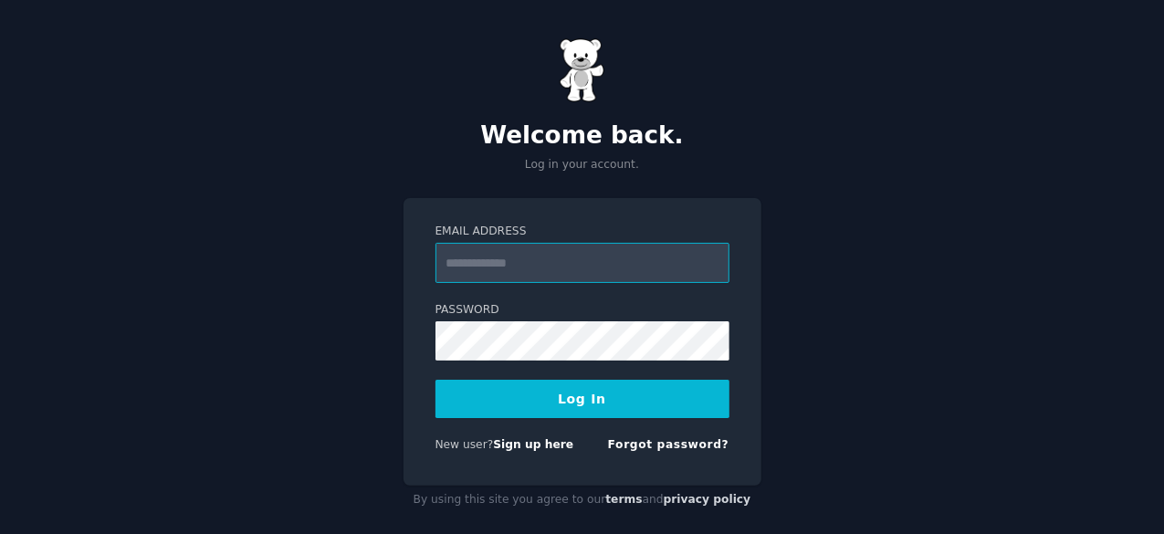
click at [609, 261] on input "Email Address" at bounding box center [583, 263] width 294 height 40
click at [709, 267] on keeper-lock "Open Keeper Popup" at bounding box center [710, 263] width 22 height 22
click at [712, 268] on keeper-lock "Open Keeper Popup" at bounding box center [710, 263] width 22 height 22
type input "**********"
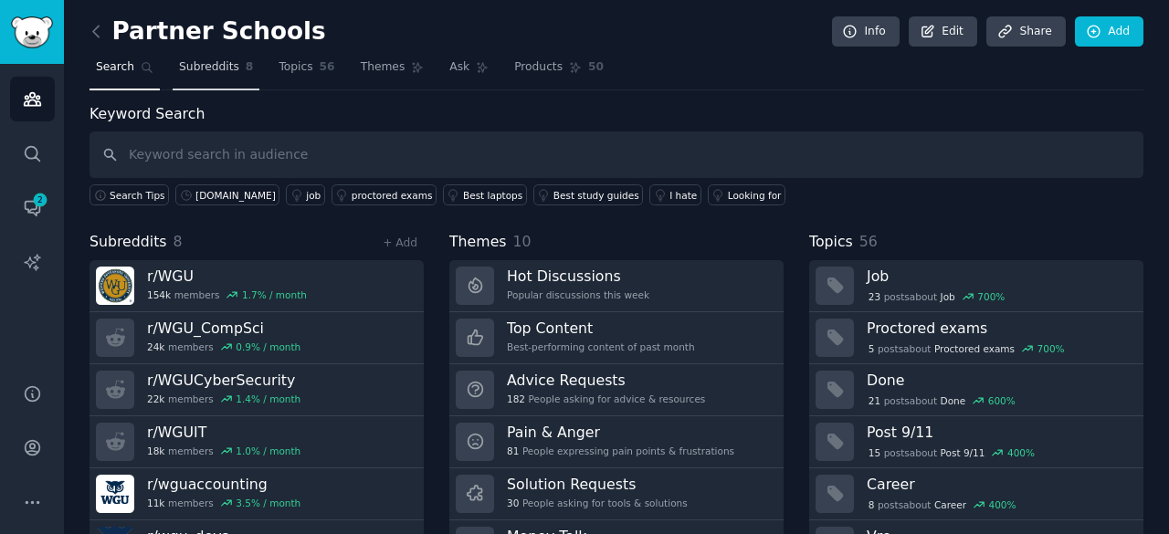
click at [218, 69] on span "Subreddits" at bounding box center [209, 67] width 60 height 16
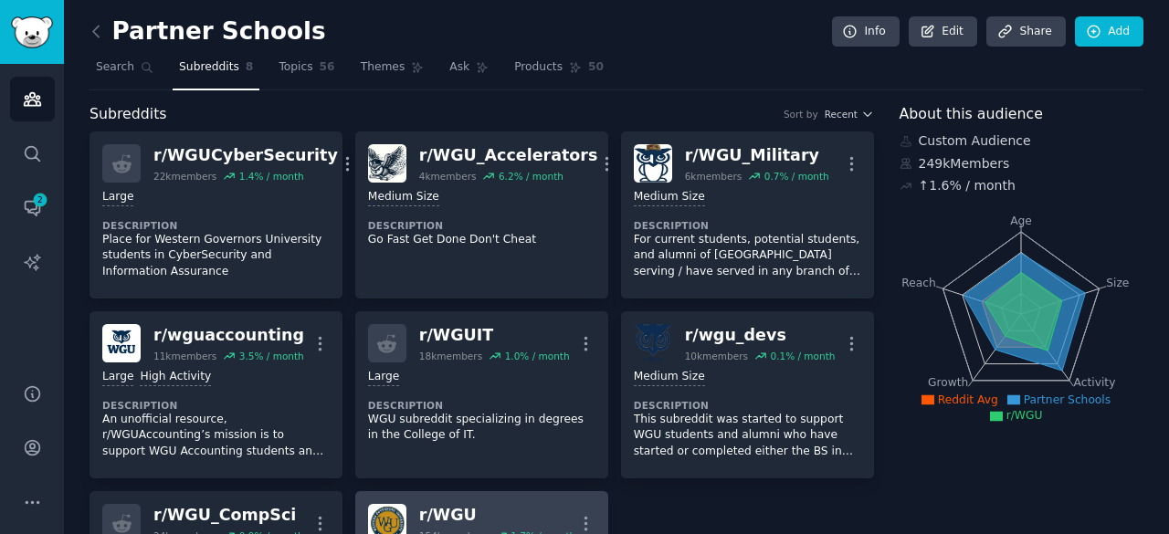
click at [442, 511] on div "r/ WGU" at bounding box center [497, 515] width 156 height 23
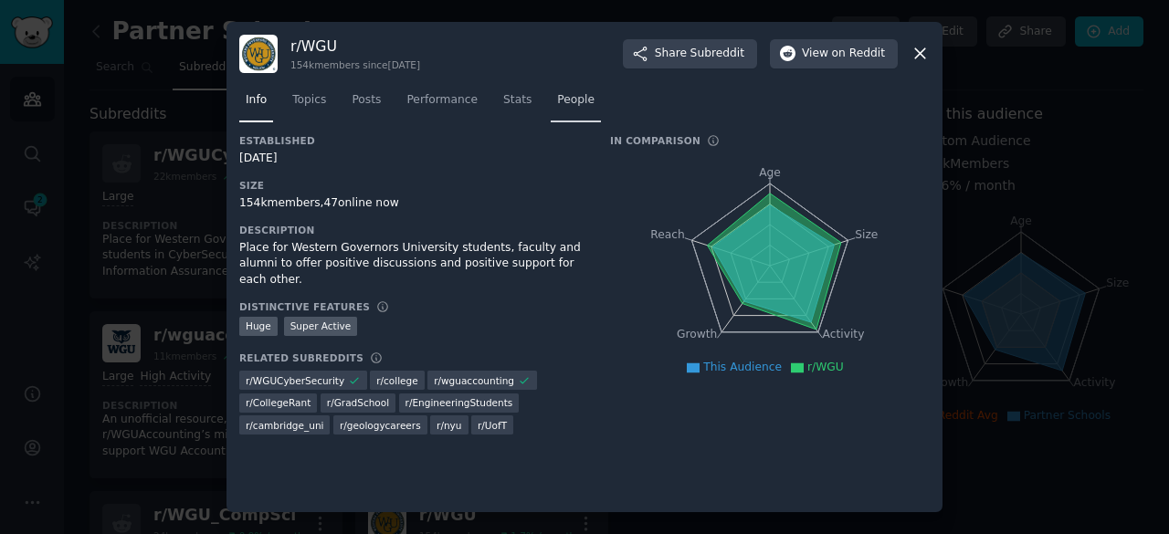
click at [557, 97] on span "People" at bounding box center [575, 100] width 37 height 16
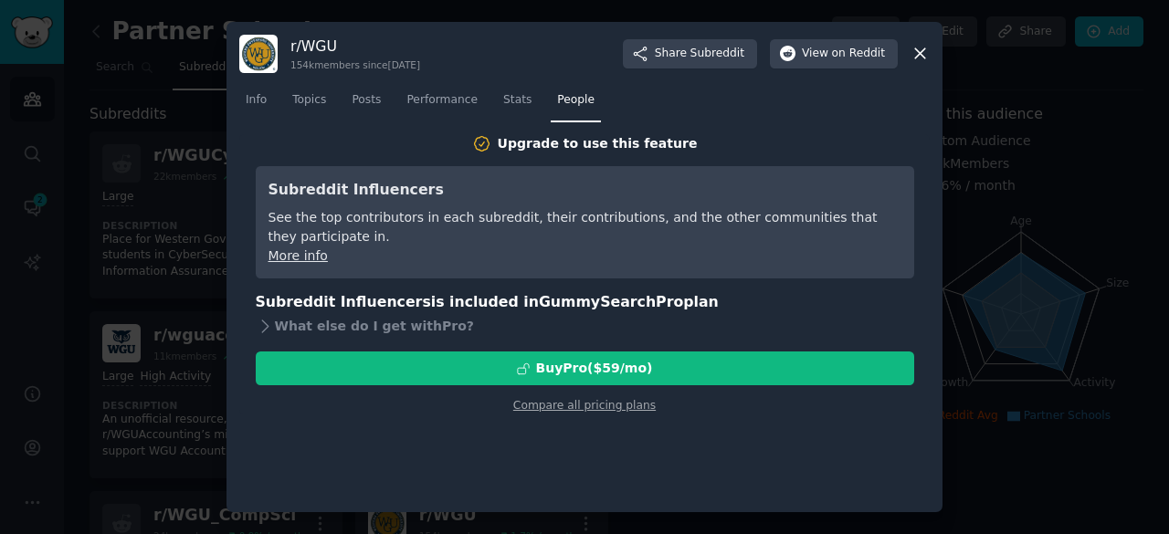
click at [314, 253] on link "More info" at bounding box center [297, 255] width 59 height 15
click at [613, 408] on link "Compare all pricing plans" at bounding box center [584, 405] width 142 height 13
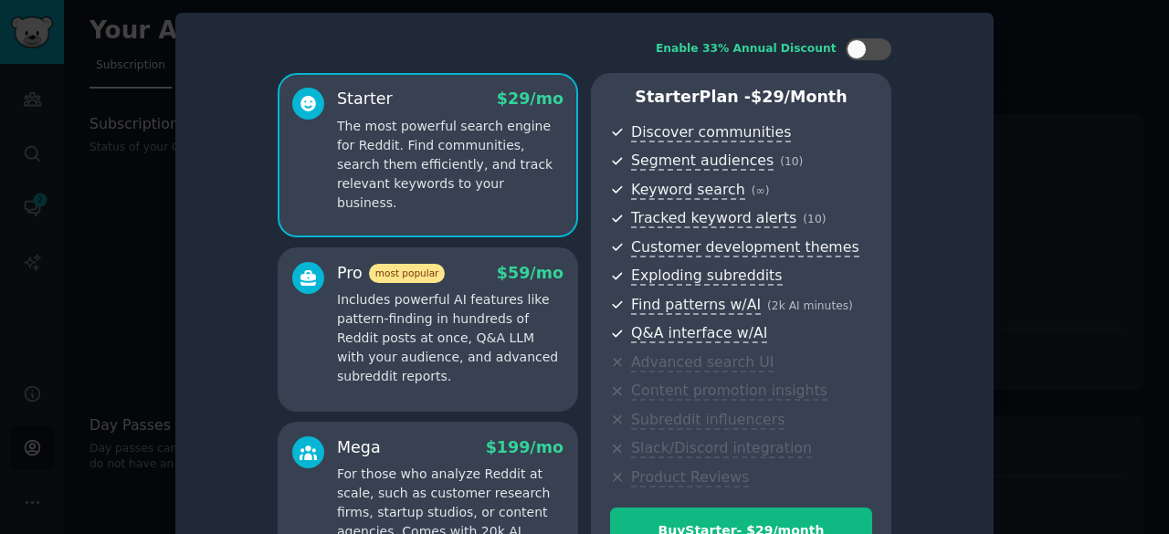
click at [948, 127] on div "Enable 33% Annual Discount Starter $ 29 /mo The most powerful search engine for…" at bounding box center [584, 312] width 793 height 573
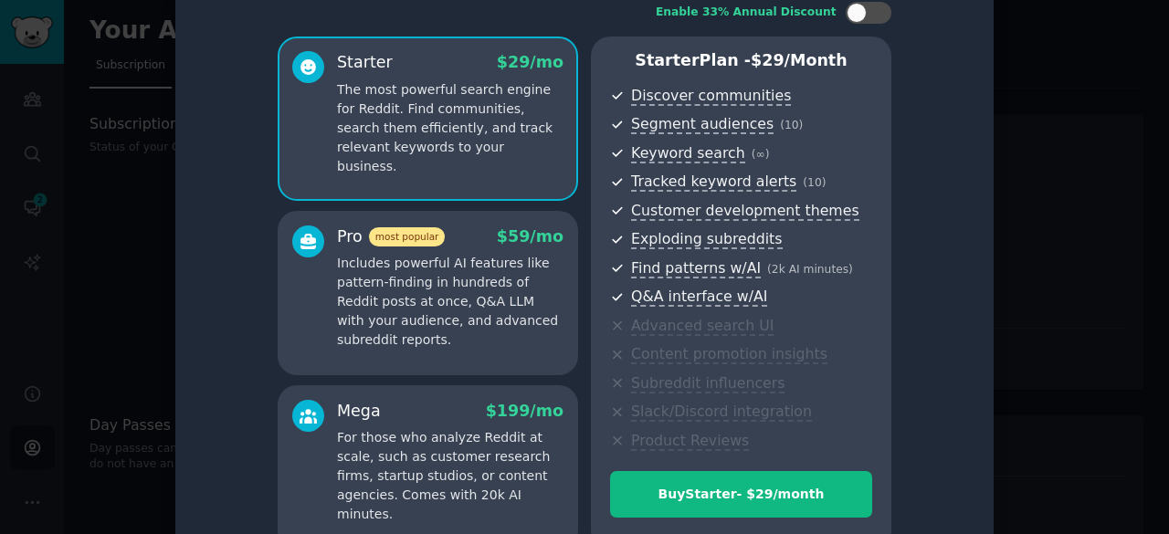
scroll to position [73, 0]
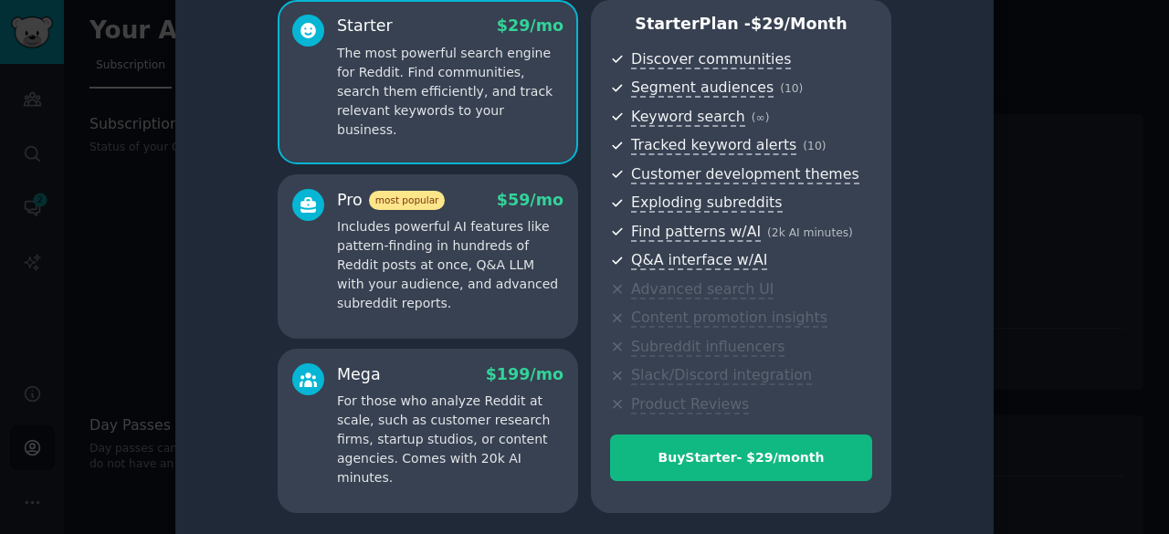
click at [462, 235] on p "Includes powerful AI features like pattern-finding in hundreds of Reddit posts …" at bounding box center [450, 265] width 226 height 96
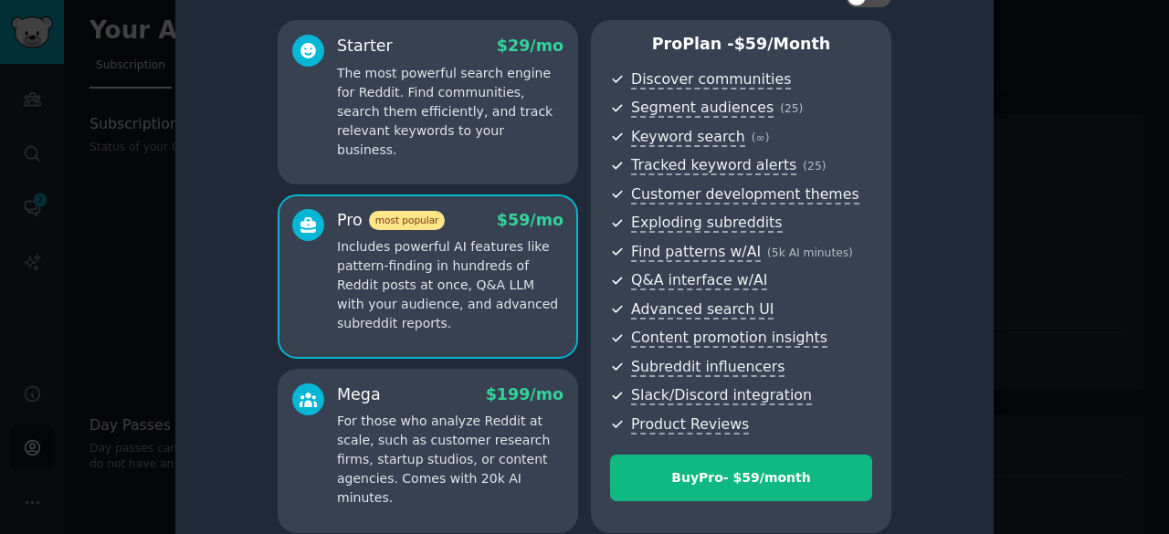
scroll to position [0, 0]
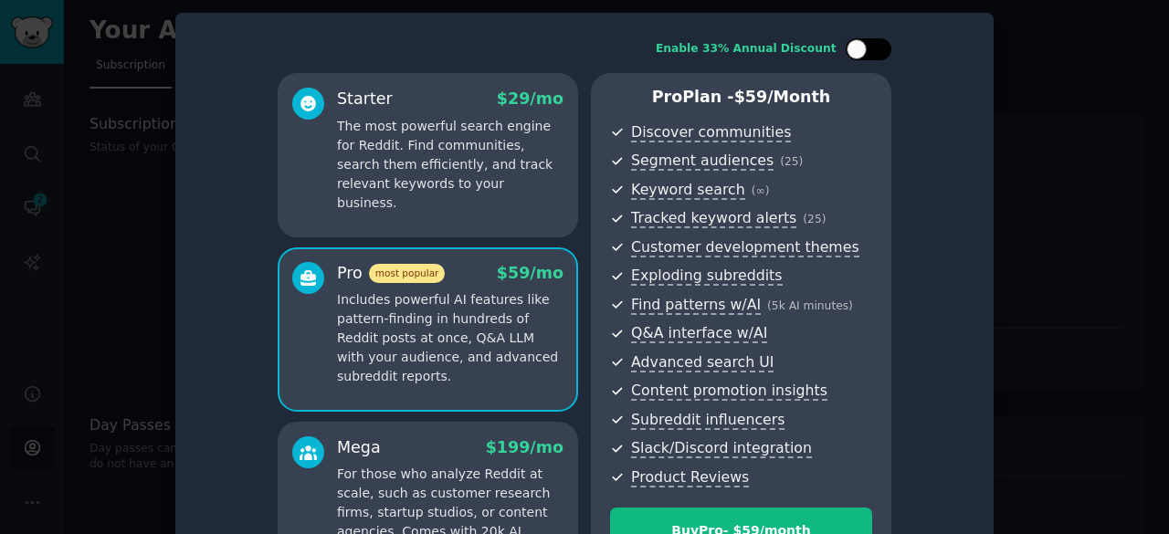
click at [881, 46] on div at bounding box center [869, 49] width 46 height 22
checkbox input "true"
